Goal: Task Accomplishment & Management: Use online tool/utility

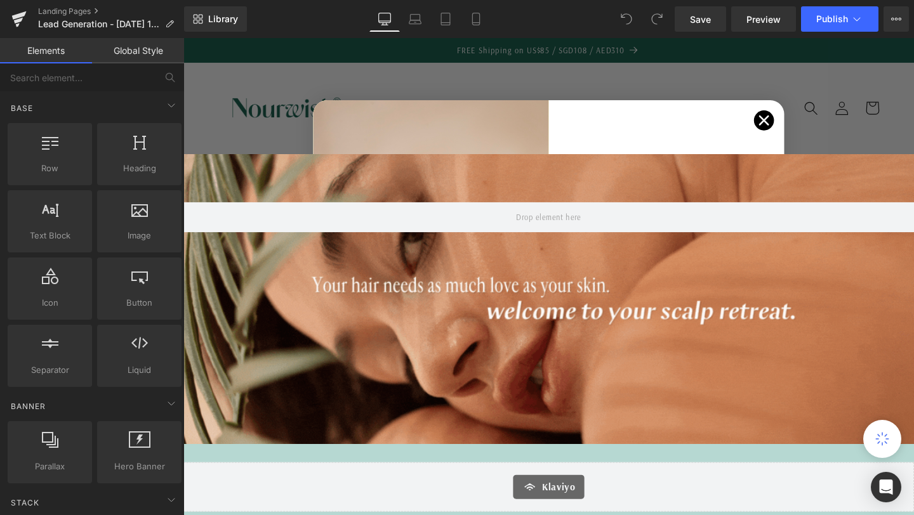
click at [787, 120] on circle "Close dialog" at bounding box center [793, 124] width 21 height 21
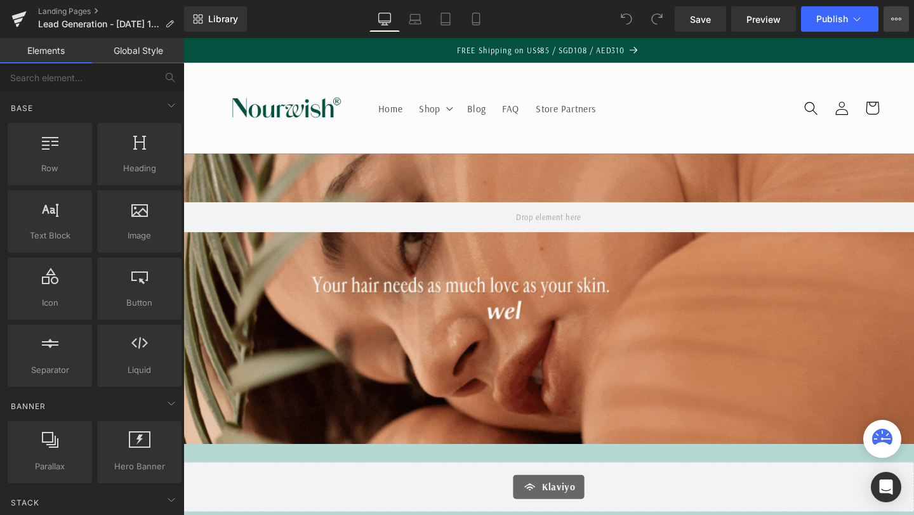
click at [895, 18] on icon at bounding box center [896, 19] width 3 height 3
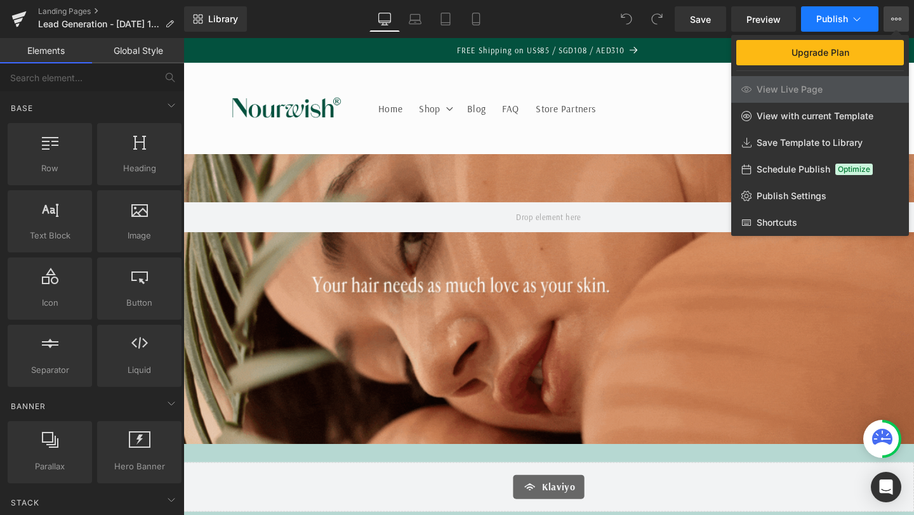
click at [834, 16] on span "Publish" at bounding box center [832, 19] width 32 height 10
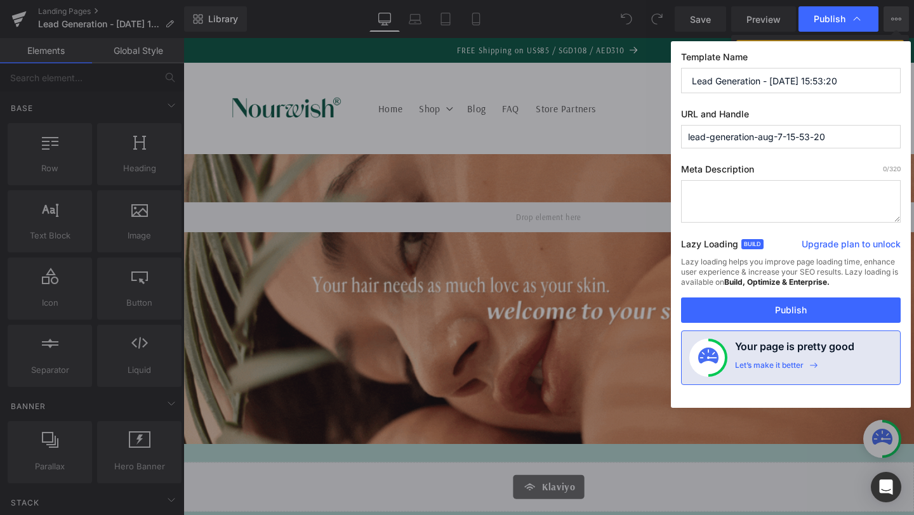
click at [843, 138] on input "lead-generation-aug-7-15-53-20" at bounding box center [791, 136] width 220 height 23
drag, startPoint x: 805, startPoint y: 136, endPoint x: 659, endPoint y: 131, distance: 146.7
click at [659, 131] on div "Publish Template Name Lead Generation - Aug 7, 15:53:20 URL and Handle lead-gen…" at bounding box center [457, 257] width 914 height 515
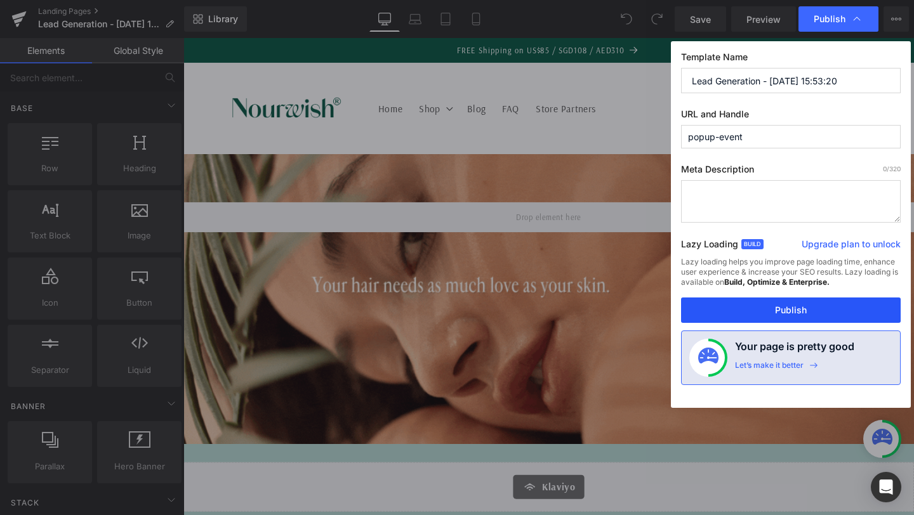
type input "popup-event"
click at [800, 310] on button "Publish" at bounding box center [791, 310] width 220 height 25
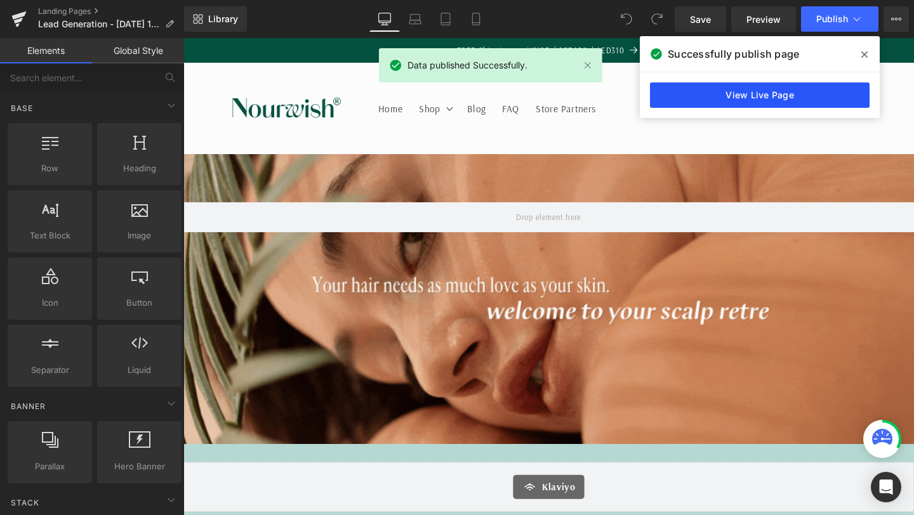
click at [791, 98] on link "View Live Page" at bounding box center [760, 94] width 220 height 25
